Goal: Task Accomplishment & Management: Complete application form

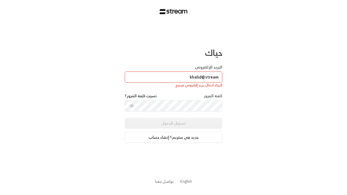
click at [182, 79] on input "khalid@stream" at bounding box center [174, 77] width 98 height 11
click at [173, 77] on input "khalid@stream" at bounding box center [174, 77] width 98 height 11
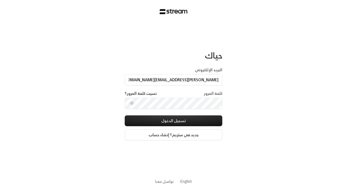
type input "[PERSON_NAME][EMAIL_ADDRESS][DOMAIN_NAME]"
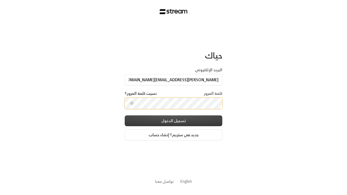
click at [194, 121] on button "تسجيل الدخول" at bounding box center [174, 120] width 98 height 11
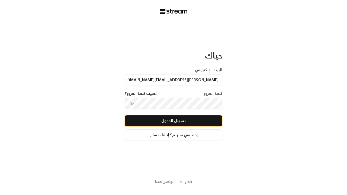
click at [173, 121] on button "تسجيل الدخول" at bounding box center [174, 120] width 98 height 11
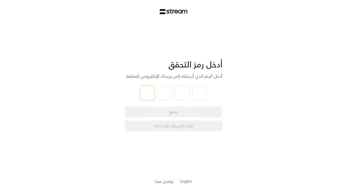
type input "1"
type input "2"
type input "3"
type input "4"
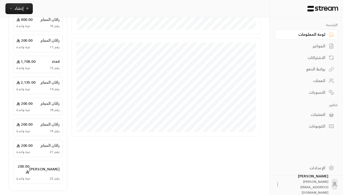
scroll to position [193, 0]
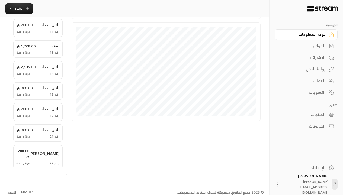
click at [27, 190] on div "English" at bounding box center [27, 192] width 12 height 5
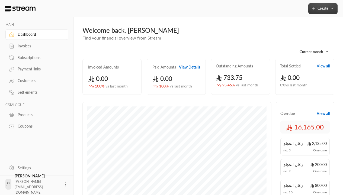
click at [332, 12] on button "Create" at bounding box center [322, 8] width 29 height 11
click at [323, 8] on span "Create" at bounding box center [322, 8] width 11 height 5
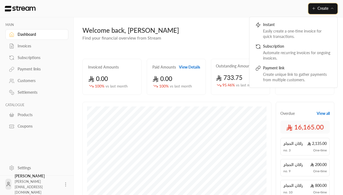
click at [37, 81] on div "Customers" at bounding box center [40, 80] width 44 height 5
click at [36, 81] on div "Customers" at bounding box center [40, 80] width 44 height 5
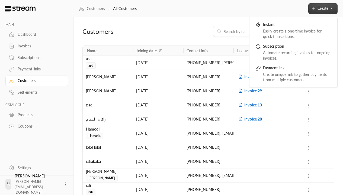
click at [332, 10] on icon "button" at bounding box center [332, 8] width 4 height 4
click at [323, 8] on span "Create" at bounding box center [322, 8] width 11 height 5
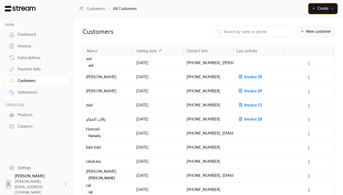
click at [306, 35] on button "New customer" at bounding box center [316, 31] width 38 height 11
click at [316, 31] on span "New customer" at bounding box center [318, 32] width 25 height 4
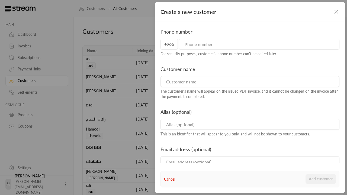
click at [233, 44] on input "tel" at bounding box center [259, 44] width 160 height 11
click at [259, 44] on input "tel" at bounding box center [259, 44] width 160 height 11
click at [195, 81] on input at bounding box center [249, 81] width 179 height 11
type input "536499845"
click at [249, 82] on input at bounding box center [249, 81] width 179 height 11
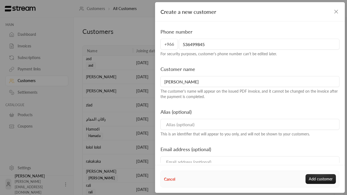
type input "Mohammed"
type input "MOhammed"
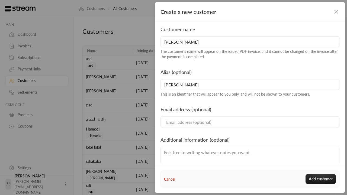
scroll to position [82, 0]
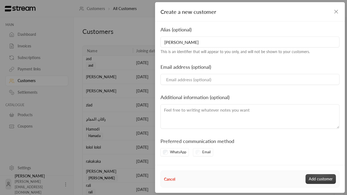
click at [316, 181] on button "Add customer" at bounding box center [321, 179] width 30 height 10
click at [321, 179] on button "Add customer" at bounding box center [321, 179] width 30 height 10
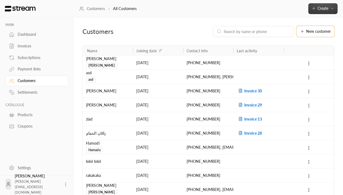
click at [318, 10] on span "Create" at bounding box center [322, 8] width 11 height 5
click at [323, 8] on span "Create" at bounding box center [322, 8] width 11 height 5
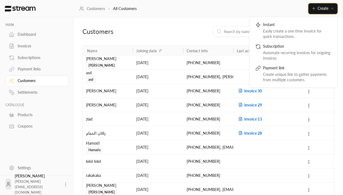
click at [324, 6] on button "Create" at bounding box center [322, 8] width 29 height 11
click at [323, 8] on span "Create" at bounding box center [322, 8] width 11 height 5
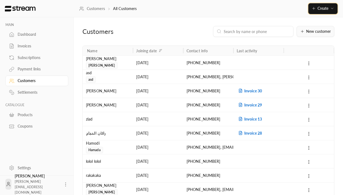
click at [310, 35] on button "New customer" at bounding box center [316, 31] width 38 height 11
click at [316, 31] on span "New customer" at bounding box center [318, 32] width 25 height 4
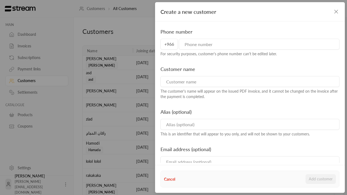
click at [253, 40] on input "tel" at bounding box center [259, 44] width 160 height 11
click at [259, 44] on input "tel" at bounding box center [259, 44] width 160 height 11
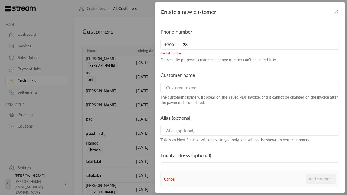
type input "2"
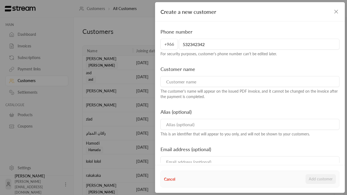
click at [218, 76] on div "Customer name The customer's name will appear on the issued PDF invoice, and it…" at bounding box center [250, 82] width 184 height 34
type input "532342342"
click at [249, 82] on input at bounding box center [249, 81] width 179 height 11
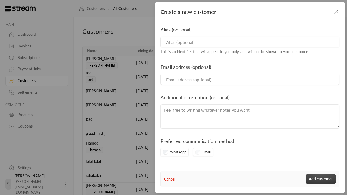
click at [317, 181] on button "Add customer" at bounding box center [321, 179] width 30 height 10
type input "asdfadsf"
click at [321, 179] on button "Add customer" at bounding box center [321, 179] width 30 height 10
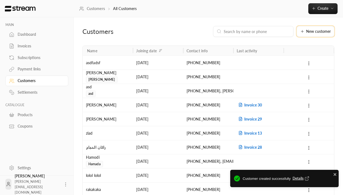
click at [301, 179] on span "Details" at bounding box center [302, 178] width 18 height 5
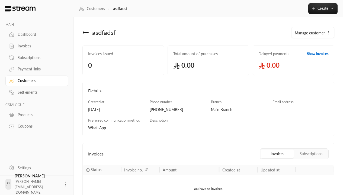
click at [85, 35] on icon at bounding box center [85, 32] width 7 height 7
click at [86, 33] on icon at bounding box center [85, 33] width 5 height 0
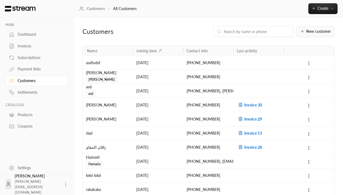
click at [315, 37] on button "New customer" at bounding box center [316, 31] width 38 height 11
click at [316, 31] on span "New customer" at bounding box center [318, 32] width 25 height 4
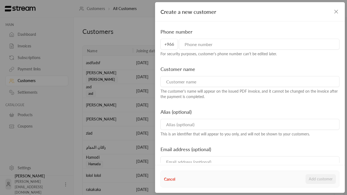
click at [210, 48] on input "tel" at bounding box center [259, 44] width 160 height 11
click at [259, 44] on input "tel" at bounding box center [259, 44] width 160 height 11
click at [234, 85] on input at bounding box center [249, 81] width 179 height 11
type input "586786788"
click at [249, 82] on input at bounding box center [249, 81] width 179 height 11
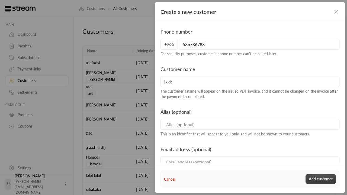
click at [321, 181] on button "Add customer" at bounding box center [321, 179] width 30 height 10
type input "jkkk"
click at [321, 179] on button "Add customer" at bounding box center [321, 179] width 30 height 10
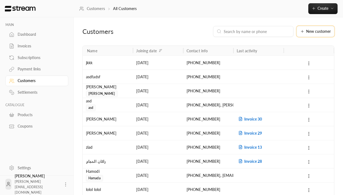
click at [318, 34] on button "New customer" at bounding box center [316, 31] width 38 height 11
click at [316, 31] on span "New customer" at bounding box center [318, 32] width 25 height 4
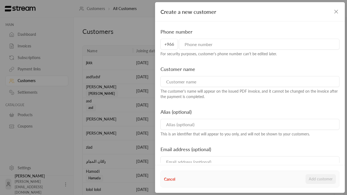
click at [229, 45] on input "tel" at bounding box center [259, 44] width 160 height 11
click at [259, 44] on input "tel" at bounding box center [259, 44] width 160 height 11
drag, startPoint x: 205, startPoint y: 88, endPoint x: 249, endPoint y: 82, distance: 44.6
click at [205, 88] on div "Customer name The customer's name will appear on the issued PDF invoice, and it…" at bounding box center [250, 82] width 184 height 34
type input "564252622"
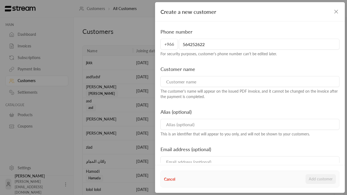
click at [249, 82] on input at bounding box center [249, 81] width 179 height 11
click at [205, 85] on input at bounding box center [249, 81] width 179 height 11
click at [249, 82] on input at bounding box center [249, 81] width 179 height 11
click at [318, 180] on button "Add customer" at bounding box center [321, 179] width 30 height 10
type input "adfasdf"
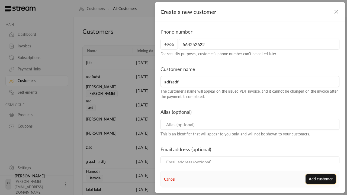
click at [321, 179] on button "Add customer" at bounding box center [321, 179] width 30 height 10
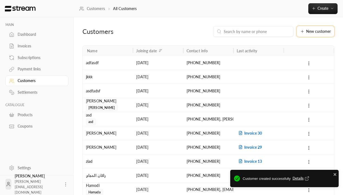
click at [299, 180] on span "Details" at bounding box center [302, 178] width 18 height 5
click at [301, 179] on span "Details" at bounding box center [302, 178] width 18 height 5
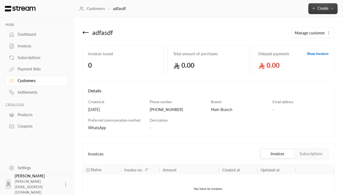
click at [328, 7] on span "Create" at bounding box center [322, 8] width 11 height 5
click at [323, 8] on span "Create" at bounding box center [322, 8] width 11 height 5
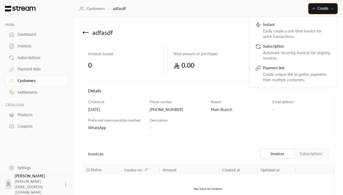
click at [324, 9] on span "Create" at bounding box center [322, 8] width 11 height 5
click at [323, 8] on span "Create" at bounding box center [322, 8] width 11 height 5
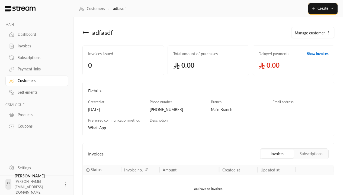
click at [83, 33] on icon at bounding box center [85, 33] width 5 height 0
click at [86, 33] on icon at bounding box center [85, 33] width 5 height 0
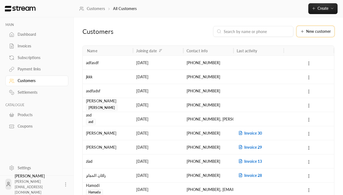
click at [320, 33] on span "New customer" at bounding box center [318, 32] width 25 height 4
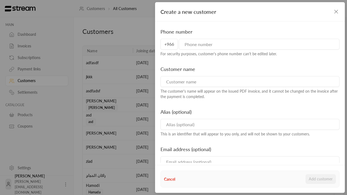
click at [231, 45] on input "tel" at bounding box center [259, 44] width 160 height 11
type input "555555550"
click at [193, 79] on input at bounding box center [249, 81] width 179 height 11
type input "Test Name"
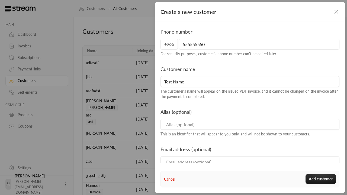
click at [183, 128] on input at bounding box center [249, 124] width 179 height 11
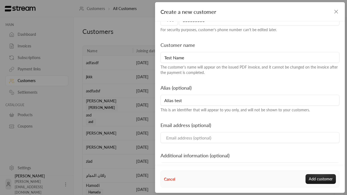
scroll to position [65, 0]
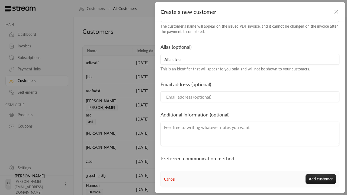
type input "Alias test"
click at [179, 98] on input "Email" at bounding box center [249, 96] width 179 height 11
type input "mrasharabi@gmail.com"
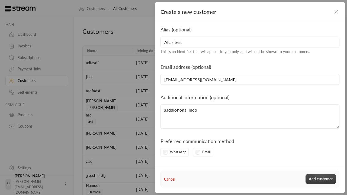
type textarea "aaddiotional indo"
click at [313, 179] on button "Add customer" at bounding box center [321, 179] width 30 height 10
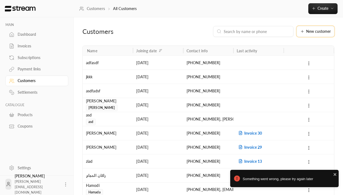
click at [319, 32] on span "New customer" at bounding box center [318, 32] width 25 height 4
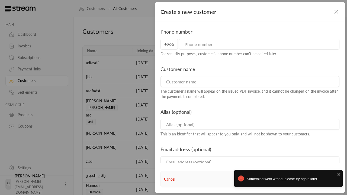
click at [236, 47] on input "tel" at bounding box center [259, 44] width 160 height 11
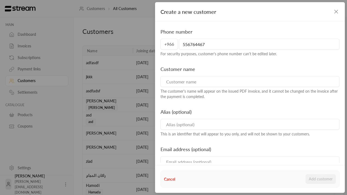
type input "556764467"
click at [210, 84] on input at bounding box center [249, 81] width 179 height 11
type input "Mohammed Test"
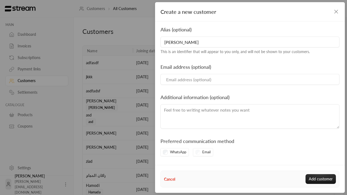
type input "Mohammed Alias"
click at [183, 81] on input "Email" at bounding box center [249, 79] width 179 height 11
type input "mrasharabi@gmail.com"
click at [200, 122] on textarea at bounding box center [249, 116] width 179 height 24
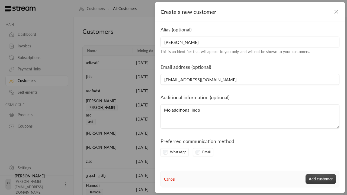
type textarea "Mo additional indo"
click at [313, 178] on button "Add customer" at bounding box center [321, 179] width 30 height 10
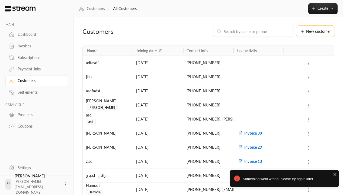
click at [306, 28] on button "New customer" at bounding box center [316, 31] width 38 height 11
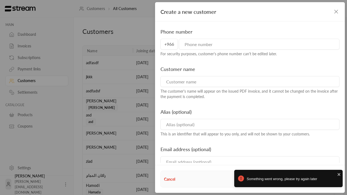
click at [250, 41] on input "tel" at bounding box center [259, 44] width 160 height 11
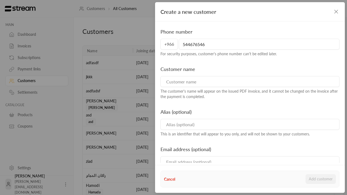
type input "544676546"
click at [209, 82] on input at bounding box center [249, 81] width 179 height 11
type input "Moha test"
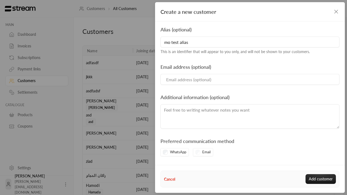
type input "mo test alias"
click at [182, 82] on input "Email" at bounding box center [249, 79] width 179 height 11
type input "mraty@gmail.com"
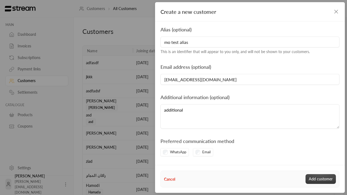
type textarea "additional"
click at [323, 184] on button "Add customer" at bounding box center [321, 179] width 30 height 10
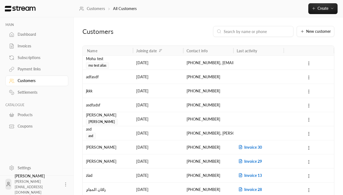
click at [119, 63] on div "Moha test mo test alias" at bounding box center [108, 62] width 44 height 13
